Goal: Task Accomplishment & Management: Manage account settings

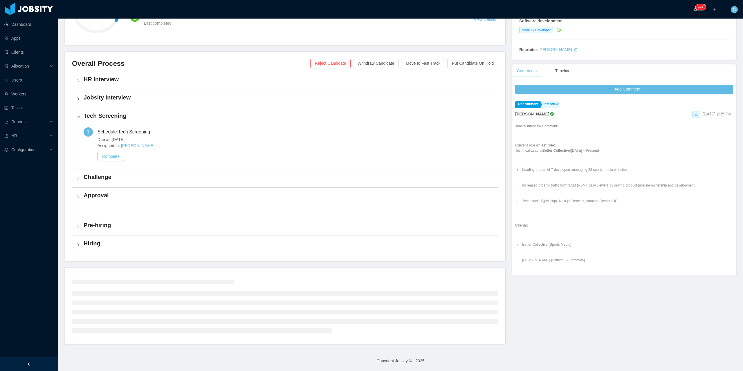
scroll to position [69, 0]
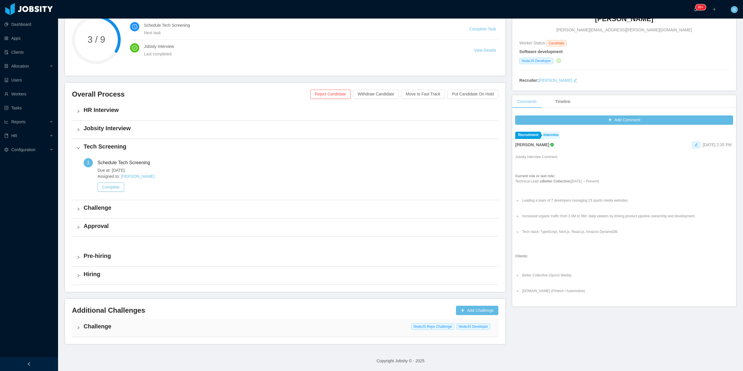
click at [184, 319] on div "Challenge NodeJS Repo Challenge NodeJS Developer" at bounding box center [285, 328] width 427 height 18
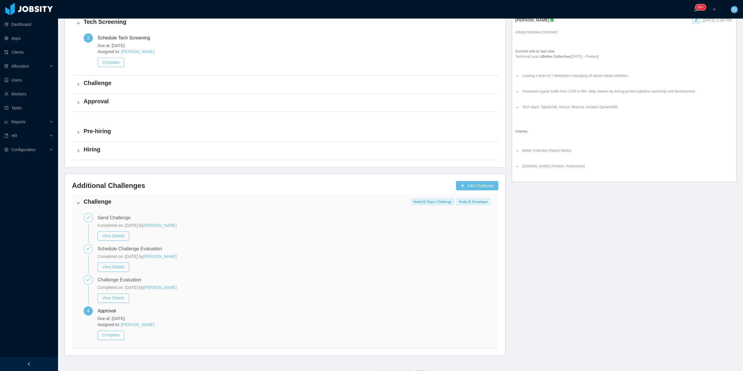
scroll to position [205, 0]
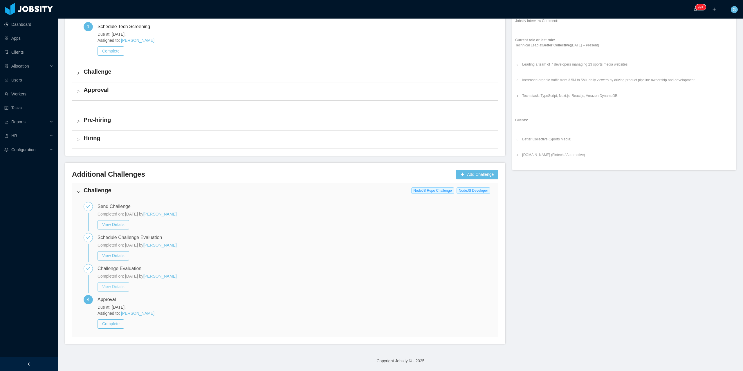
click at [112, 288] on button "View Details" at bounding box center [114, 287] width 32 height 9
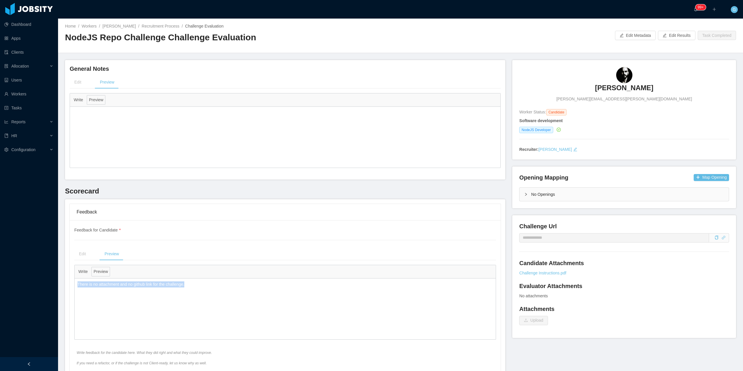
drag, startPoint x: 195, startPoint y: 284, endPoint x: 78, endPoint y: 292, distance: 117.6
click at [78, 292] on div "There is no attachment and no github link for the challenge." at bounding box center [285, 309] width 421 height 61
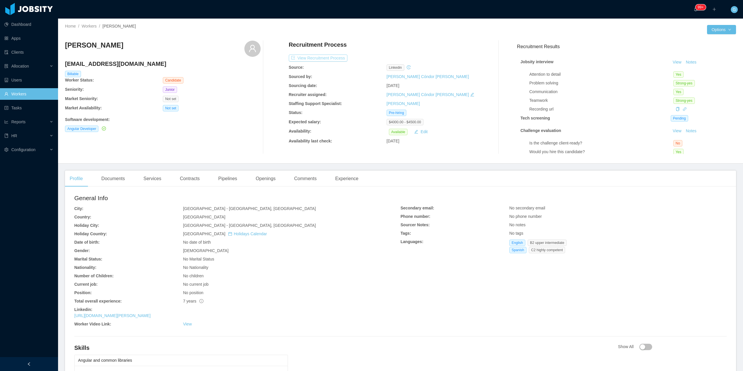
click at [318, 55] on button "View Recruitment Process" at bounding box center [318, 58] width 59 height 7
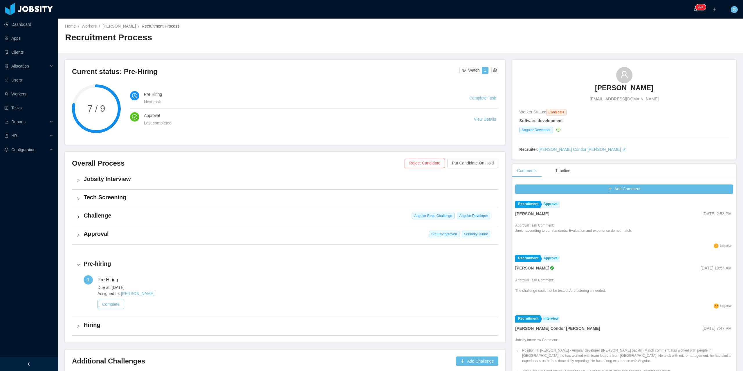
click at [154, 220] on h4 "Challenge" at bounding box center [289, 216] width 410 height 8
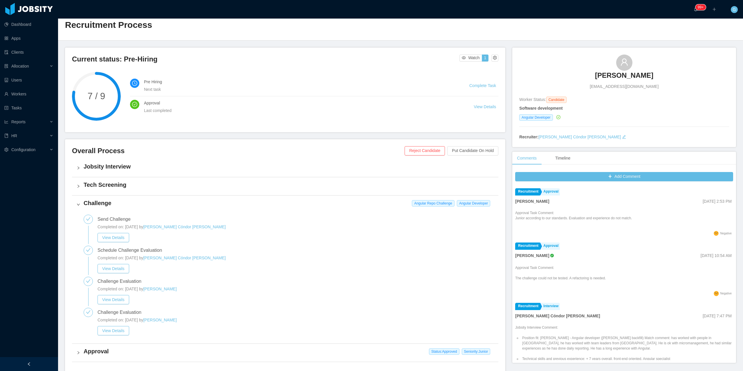
scroll to position [58, 0]
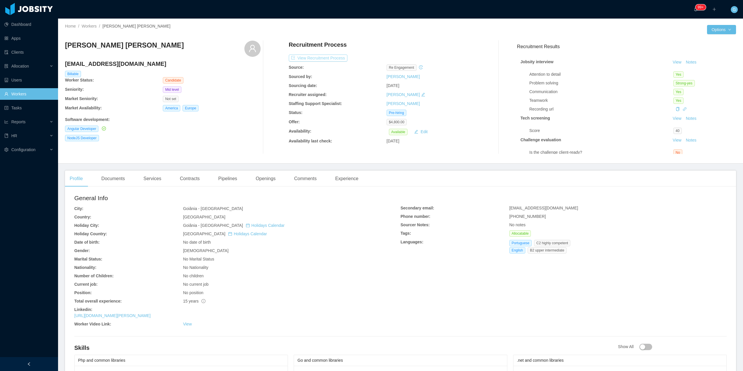
click at [327, 61] on button "View Recruitment Process" at bounding box center [318, 58] width 59 height 7
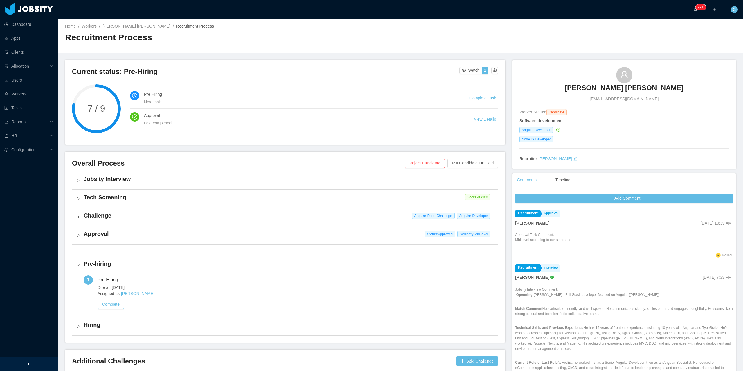
click at [173, 218] on h4 "Challenge" at bounding box center [289, 216] width 410 height 8
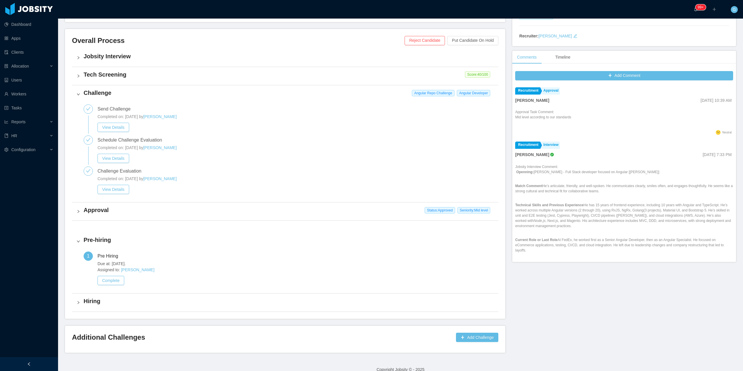
scroll to position [132, 0]
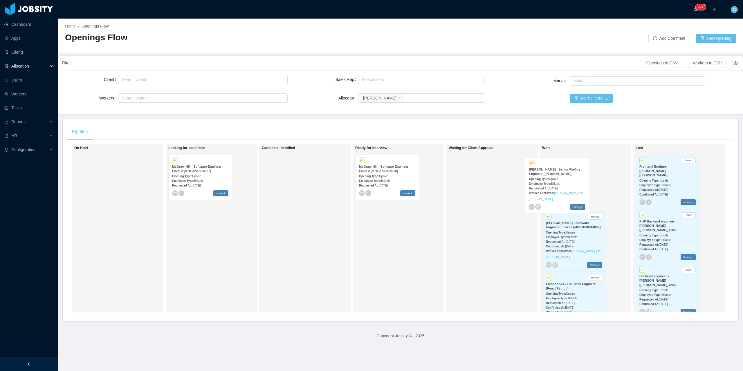
drag, startPoint x: 482, startPoint y: 173, endPoint x: 557, endPoint y: 171, distance: 74.3
click at [552, 171] on div "On Hold Looking for candidate P4 McGraw-Hill - Software Engineer: Level 2 [MHEJ…" at bounding box center [400, 230] width 667 height 173
click at [591, 180] on div "Employee Type: Billable" at bounding box center [574, 181] width 56 height 6
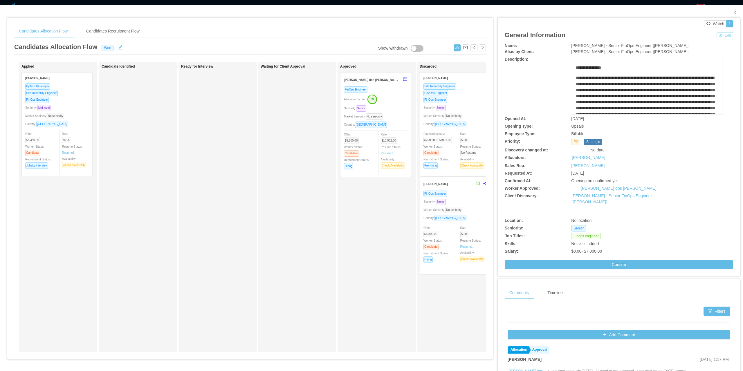
click at [722, 37] on button "Edit" at bounding box center [725, 35] width 17 height 7
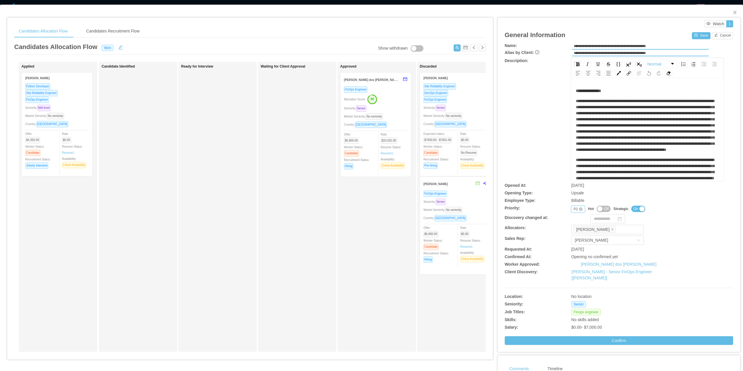
click at [574, 208] on div "P2" at bounding box center [576, 209] width 4 height 6
click at [572, 249] on li "P4" at bounding box center [574, 246] width 13 height 9
click at [704, 35] on button "Save" at bounding box center [701, 35] width 18 height 7
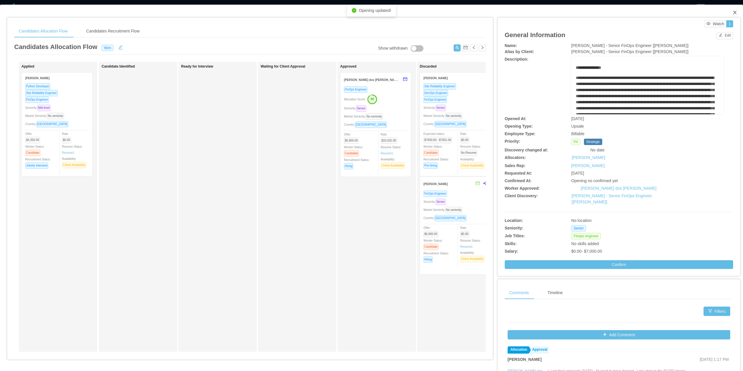
click at [733, 12] on icon "icon: close" at bounding box center [735, 12] width 5 height 5
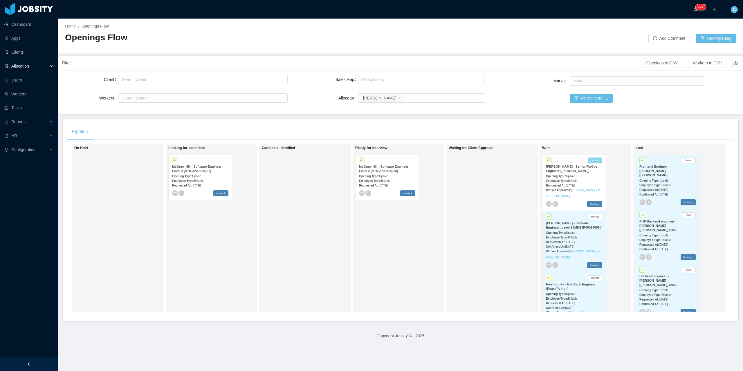
click at [591, 159] on button "Confirm" at bounding box center [595, 161] width 15 height 6
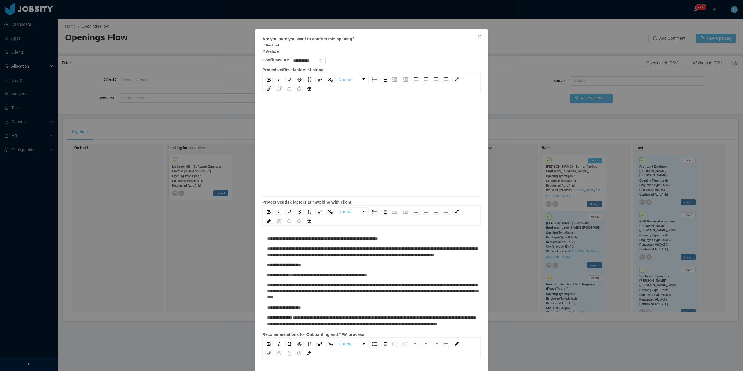
click at [298, 144] on div "rdw-editor" at bounding box center [371, 142] width 209 height 102
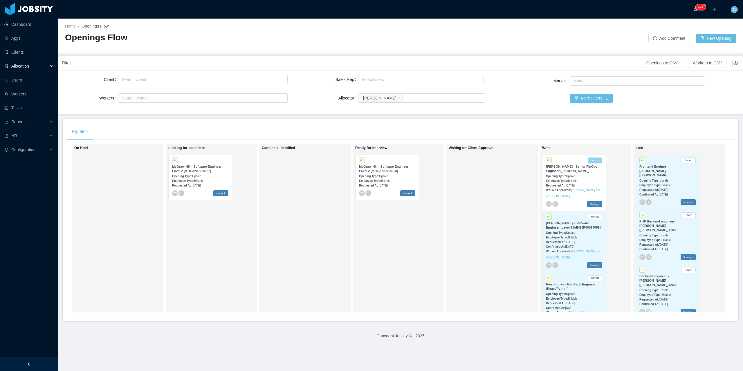
click at [593, 161] on button "Confirm" at bounding box center [595, 161] width 15 height 6
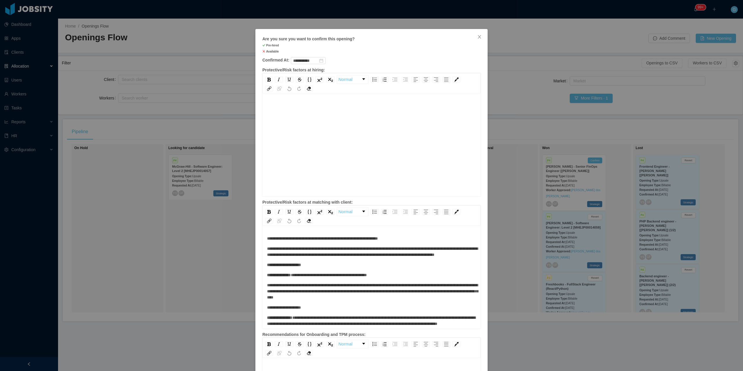
click at [313, 123] on div "rdw-editor" at bounding box center [371, 154] width 209 height 102
click at [565, 190] on div "**********" at bounding box center [371, 185] width 743 height 371
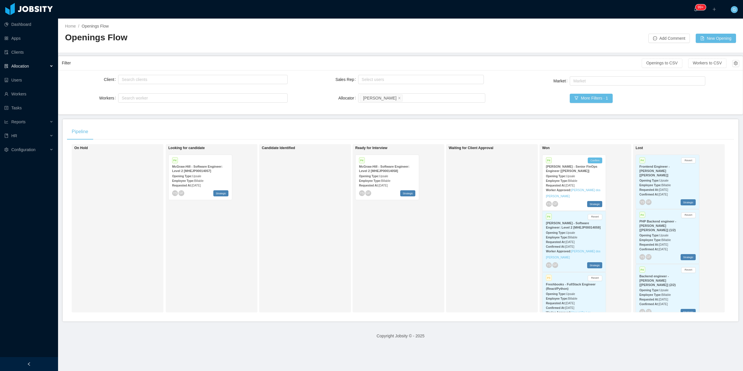
click at [591, 181] on div "Employee Type: Billable" at bounding box center [574, 181] width 56 height 6
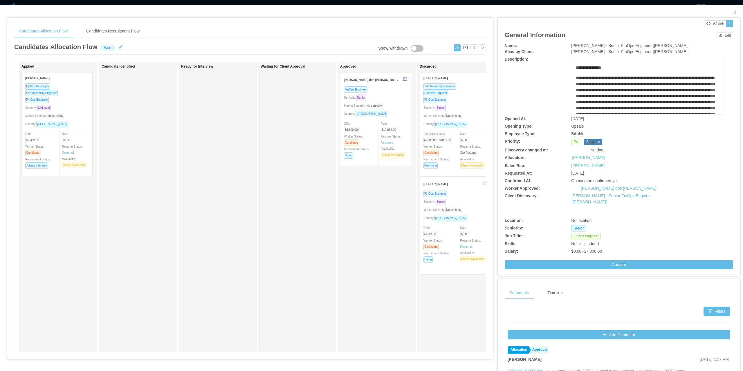
click at [396, 102] on div "FinOps Engineer Seniority: Senior Market Seniority: No seniority Country: Brazi…" at bounding box center [376, 124] width 64 height 76
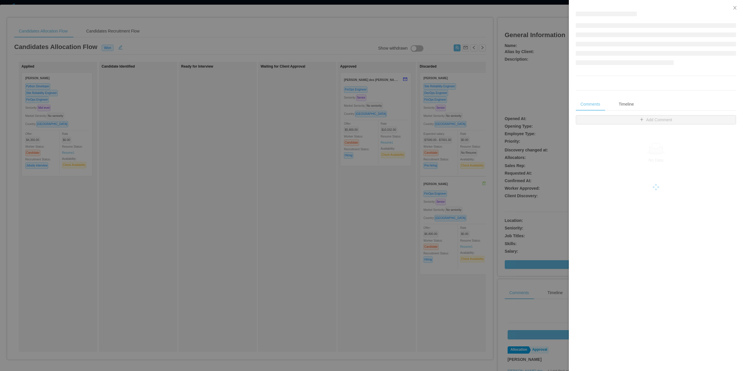
click at [377, 43] on div at bounding box center [371, 185] width 743 height 371
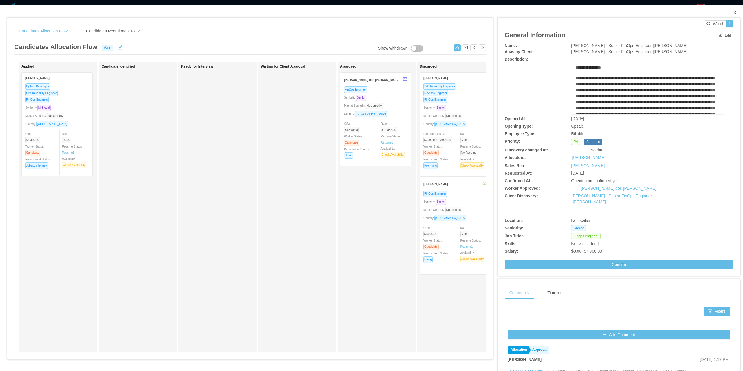
click at [733, 13] on icon "icon: close" at bounding box center [735, 12] width 5 height 5
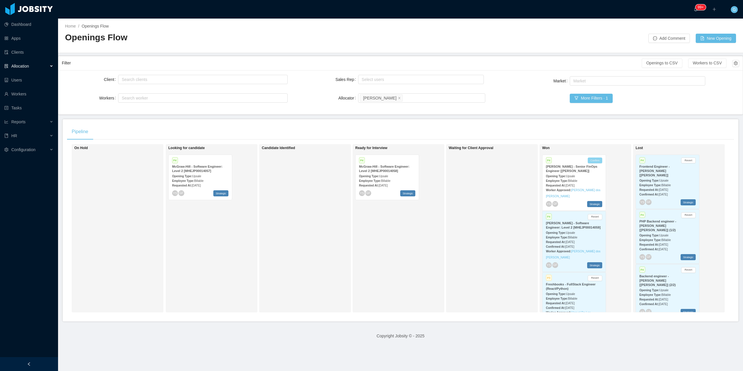
click at [595, 160] on button "Confirm" at bounding box center [595, 161] width 15 height 6
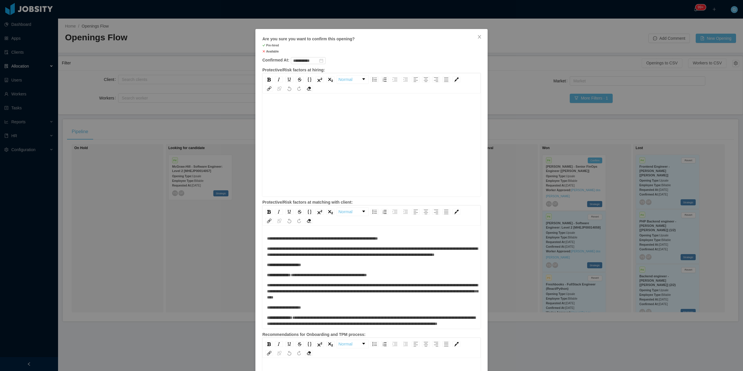
click at [361, 118] on div "rdw-editor" at bounding box center [371, 154] width 209 height 102
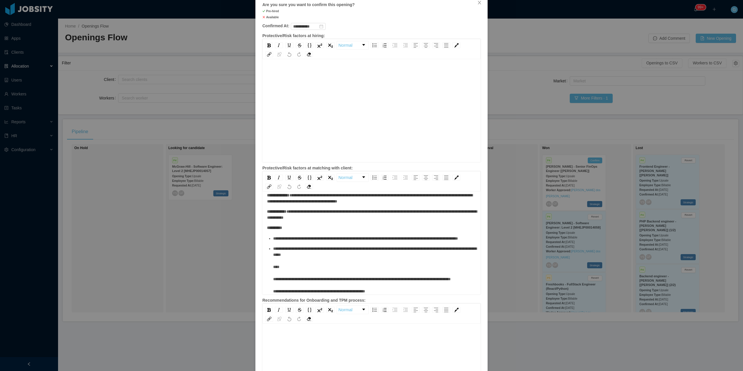
scroll to position [119, 0]
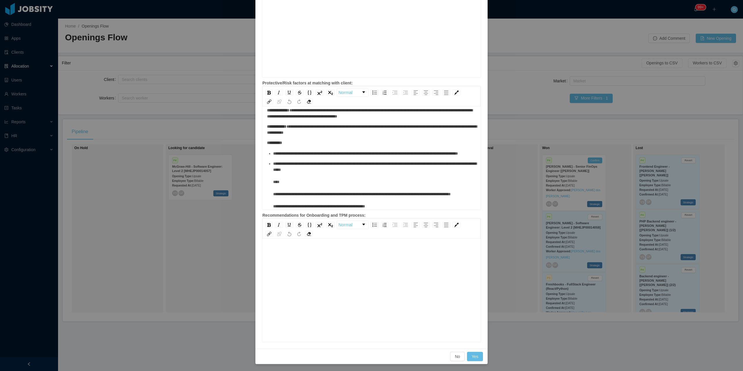
click at [322, 289] on div "rdw-editor" at bounding box center [371, 300] width 209 height 102
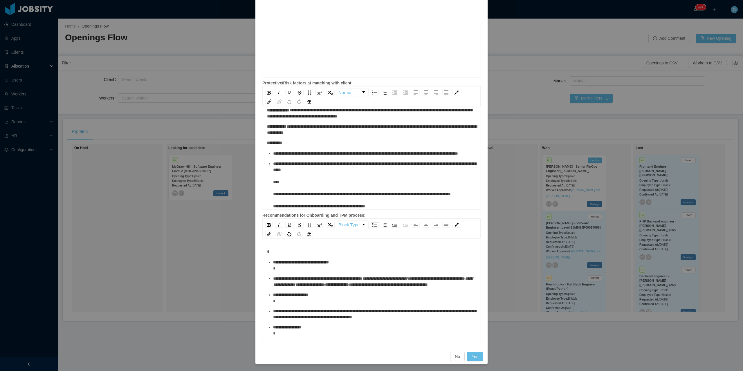
drag, startPoint x: 297, startPoint y: 272, endPoint x: 278, endPoint y: 265, distance: 21.0
click at [274, 266] on ul "**********" at bounding box center [371, 306] width 209 height 93
drag, startPoint x: 360, startPoint y: 262, endPoint x: 266, endPoint y: 265, distance: 93.8
click at [273, 265] on li "**********" at bounding box center [374, 266] width 203 height 12
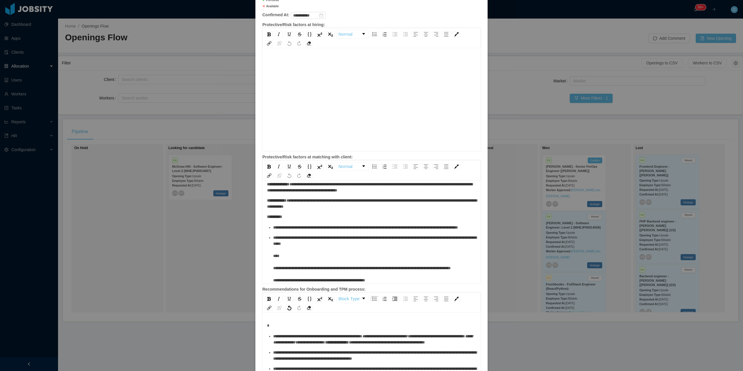
scroll to position [3, 0]
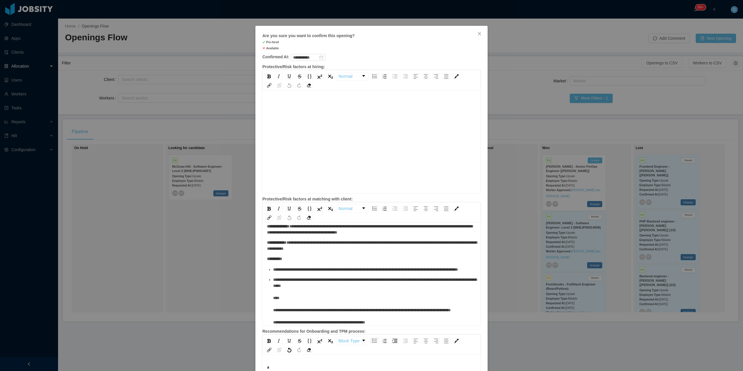
click at [308, 116] on div "rdw-editor" at bounding box center [371, 138] width 209 height 102
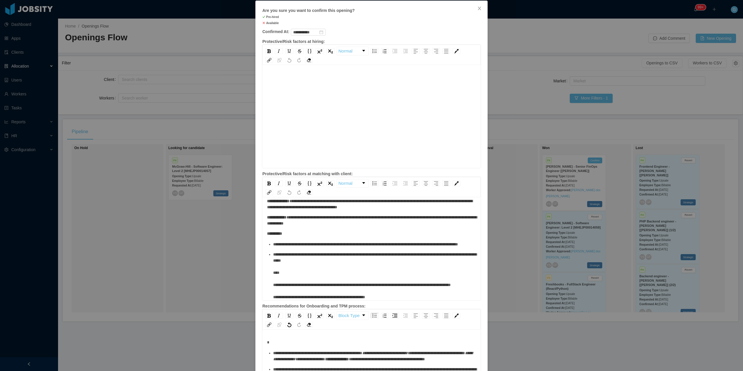
scroll to position [119, 0]
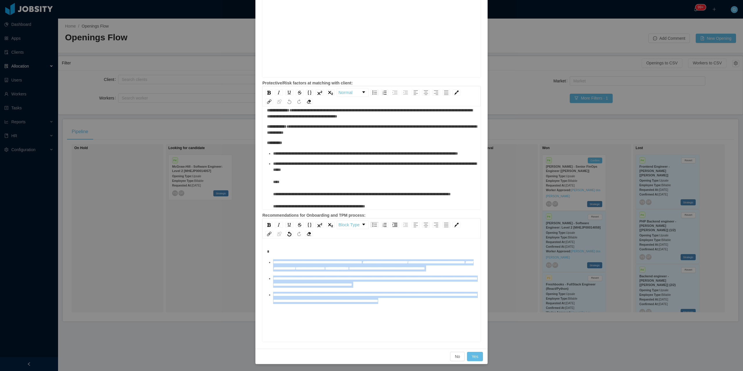
drag, startPoint x: 451, startPoint y: 319, endPoint x: 264, endPoint y: 256, distance: 198.2
click at [264, 256] on div "**********" at bounding box center [371, 291] width 218 height 102
copy ul "**********"
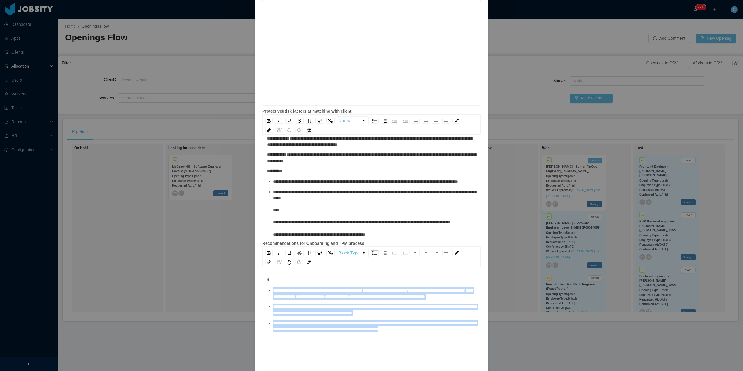
scroll to position [0, 0]
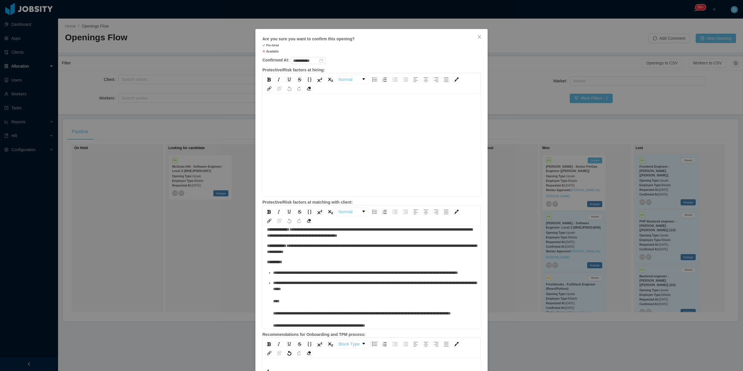
click at [311, 125] on div "rdw-editor" at bounding box center [371, 142] width 209 height 102
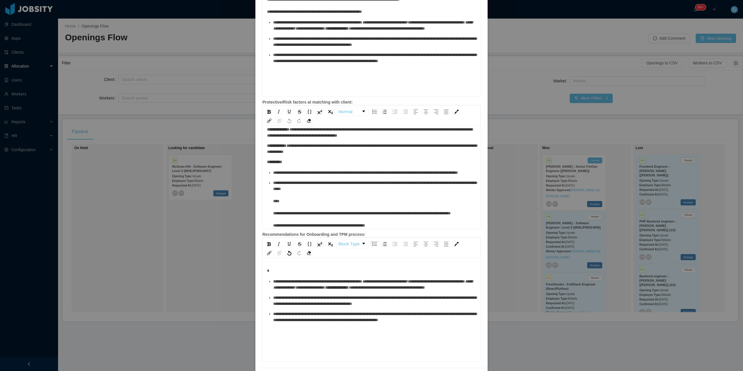
scroll to position [119, 0]
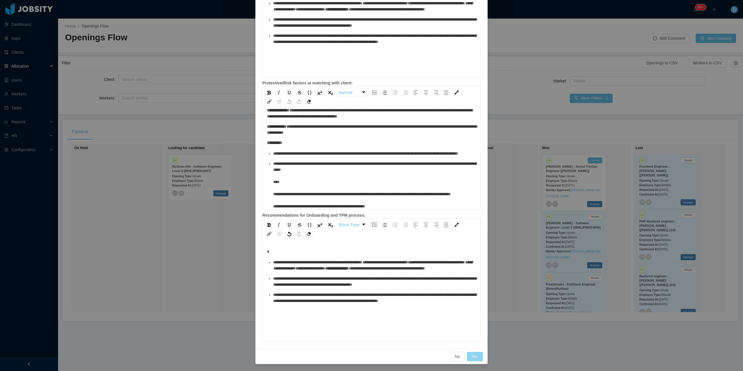
click at [474, 359] on button "Yes" at bounding box center [475, 356] width 16 height 9
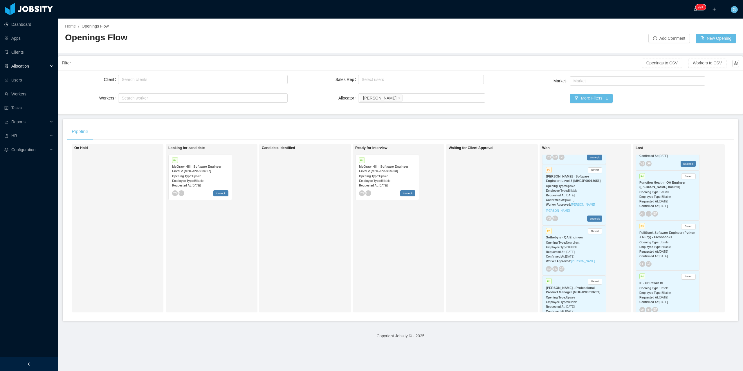
scroll to position [838, 0]
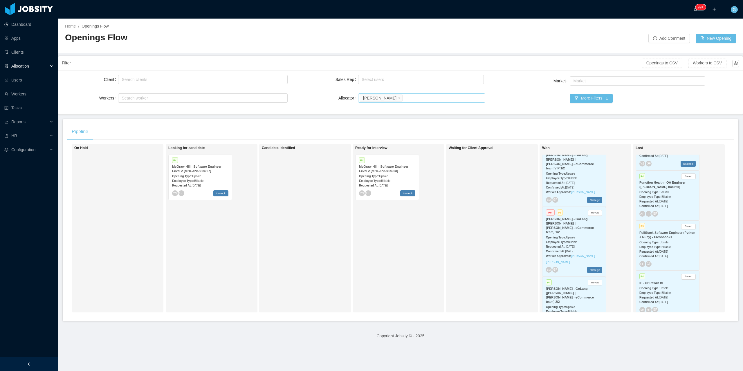
click at [418, 102] on div "Search allocators Guido Fernandez" at bounding box center [421, 98] width 122 height 9
type input "**"
click at [380, 111] on li "Luisa Romero" at bounding box center [419, 109] width 126 height 9
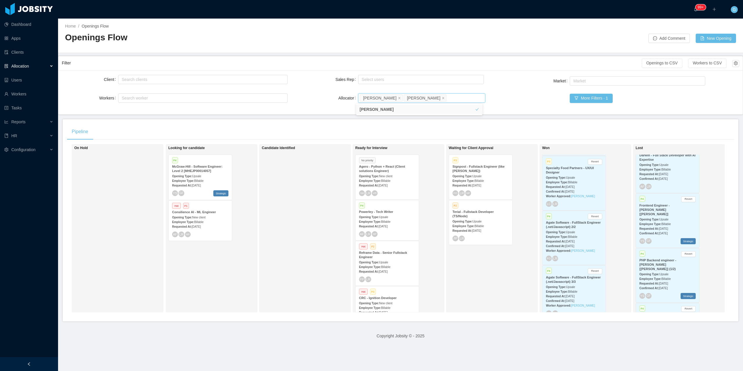
click at [204, 177] on div "Opening Type: Upsale" at bounding box center [200, 176] width 56 height 6
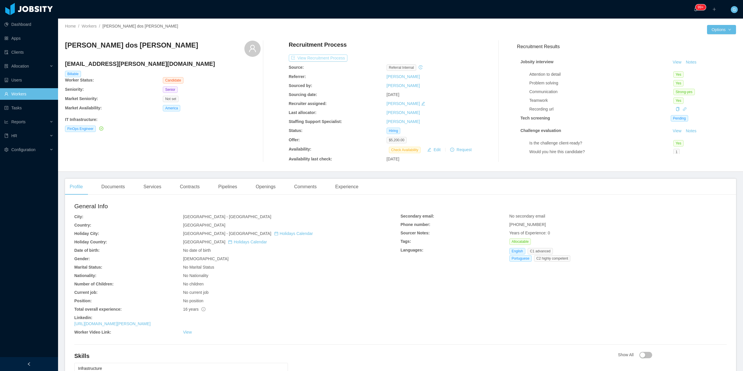
click at [321, 57] on button "View Recruitment Process" at bounding box center [318, 58] width 59 height 7
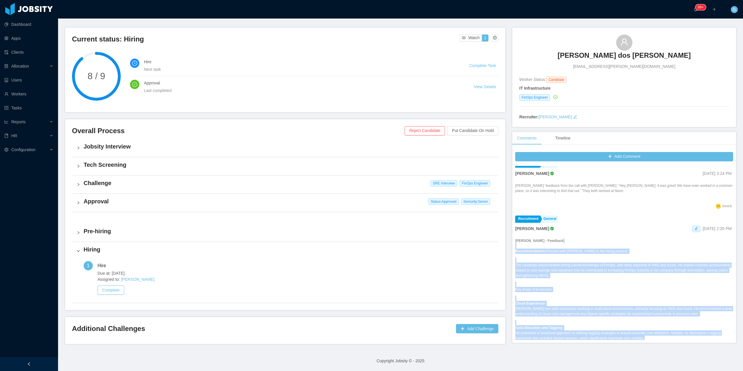
scroll to position [261, 0]
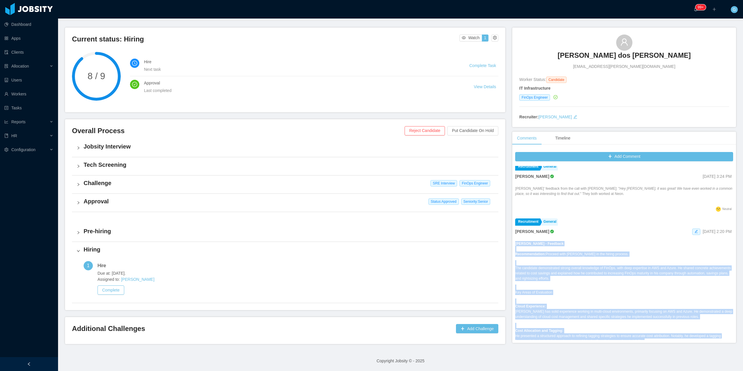
drag, startPoint x: 528, startPoint y: 251, endPoint x: 512, endPoint y: 244, distance: 18.6
click at [512, 244] on div "Add Comment Staffing Prehiring Ninna Meister Sep 12th, 2025 1:48 PM Prehiring N…" at bounding box center [624, 246] width 224 height 194
copy div "Daniel Abreu - Feedback Recommendation: Proceed with Matheus Santoro in the hir…"
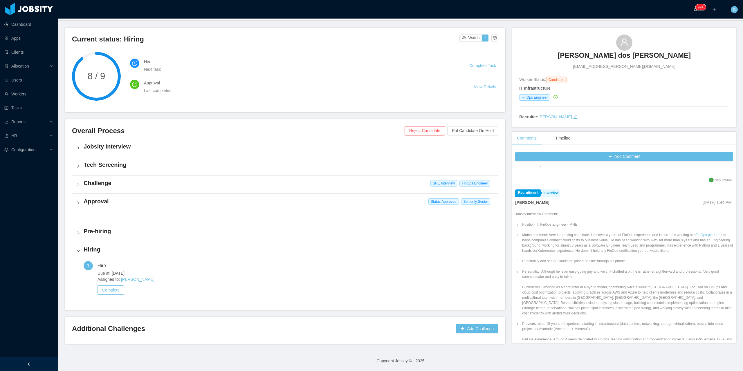
scroll to position [581, 0]
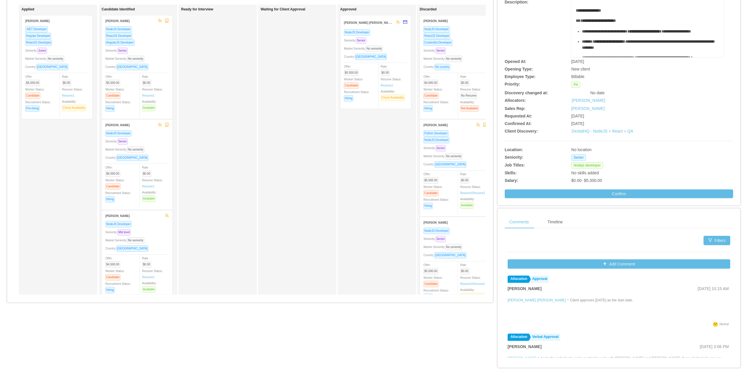
scroll to position [58, 0]
